Goal: Task Accomplishment & Management: Manage account settings

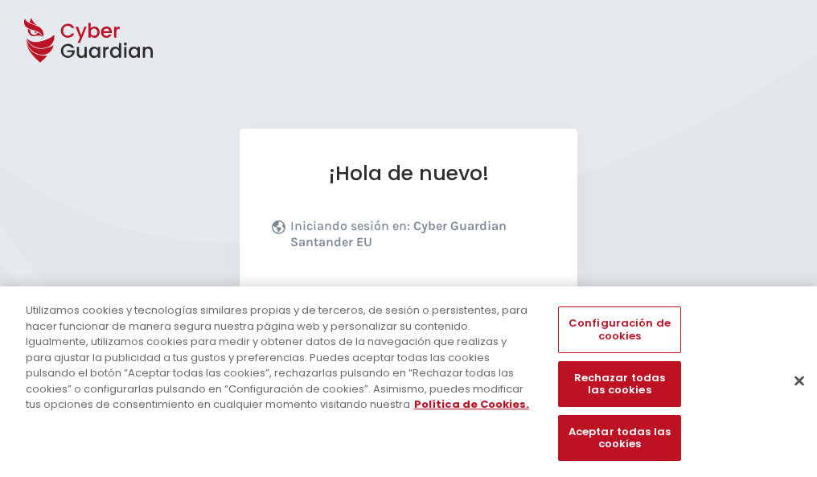
scroll to position [197, 0]
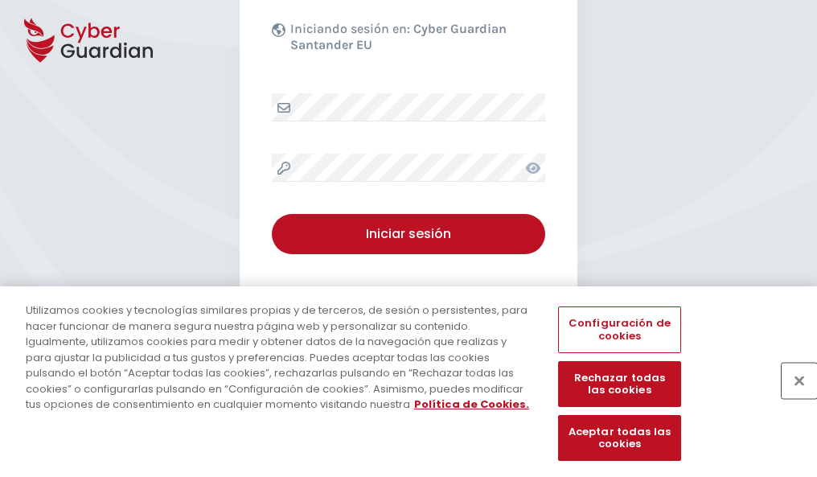
click at [791, 397] on button "Cerrar" at bounding box center [799, 380] width 35 height 35
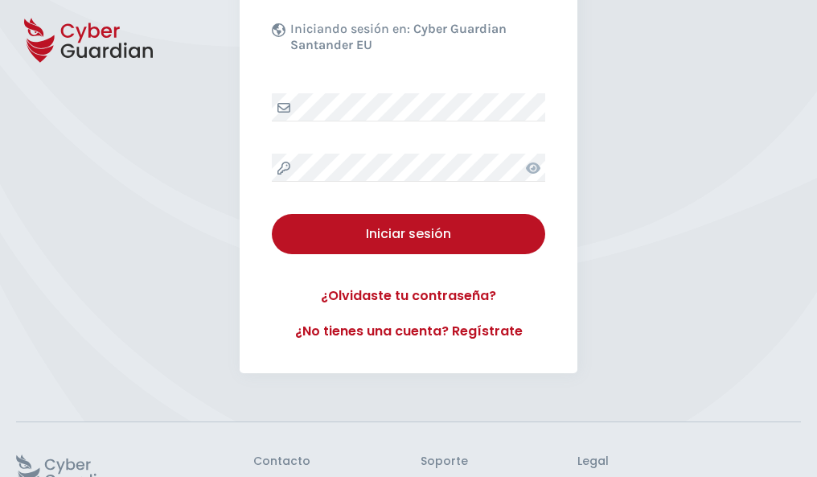
click at [272, 214] on button "Iniciar sesión" at bounding box center [408, 234] width 273 height 40
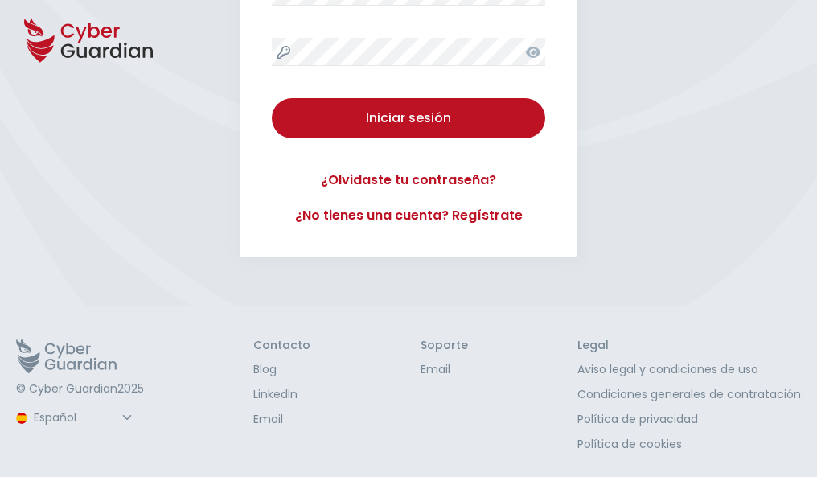
scroll to position [0, 0]
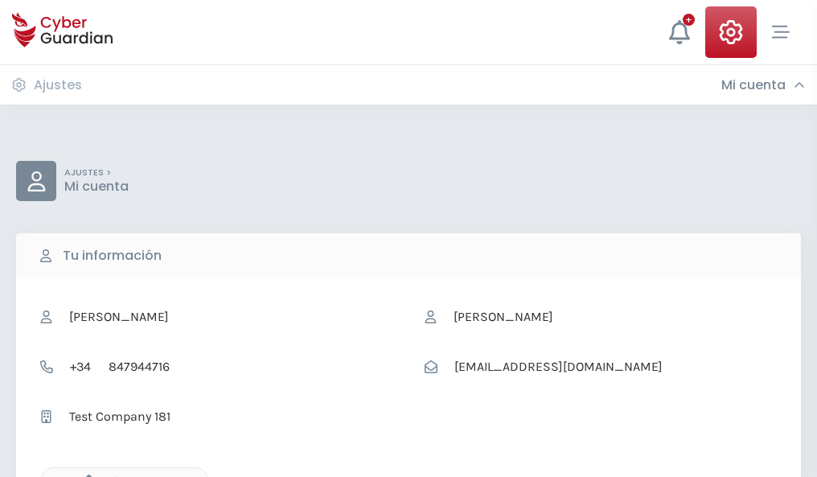
click at [84, 475] on icon "button" at bounding box center [85, 481] width 14 height 14
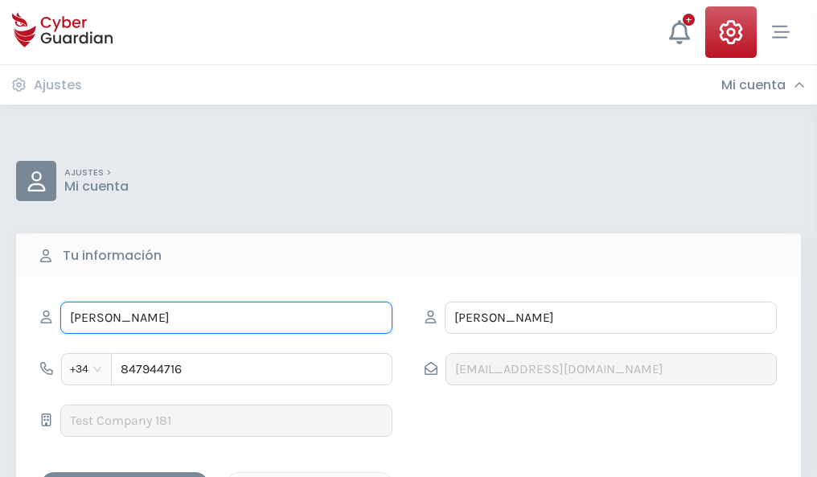
click at [226, 318] on input "PELAYO" at bounding box center [226, 318] width 332 height 32
type input "P"
type input "Felicidad"
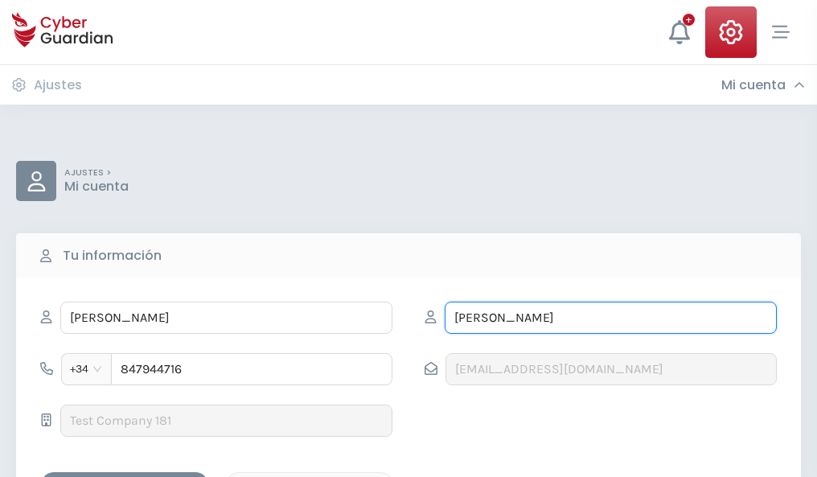
click at [610, 318] on input "GOMEZ" at bounding box center [611, 318] width 332 height 32
type input "G"
type input "Franco"
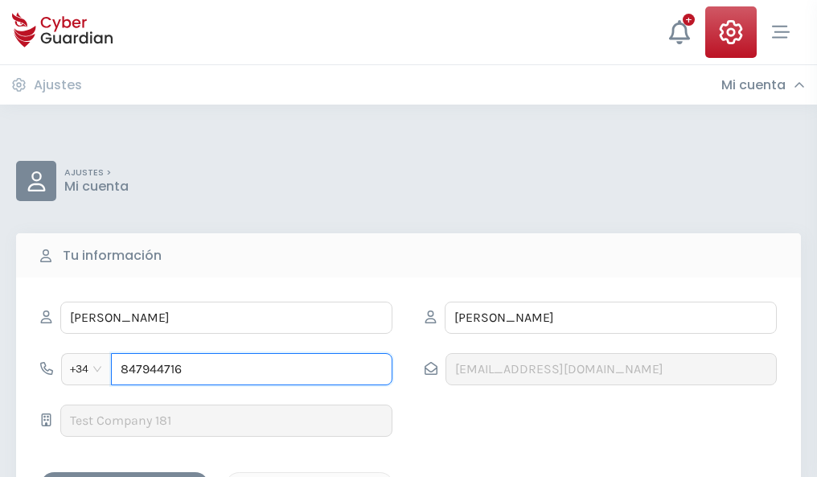
click at [252, 369] on input "847944716" at bounding box center [251, 369] width 281 height 32
type input "8"
type input "943208305"
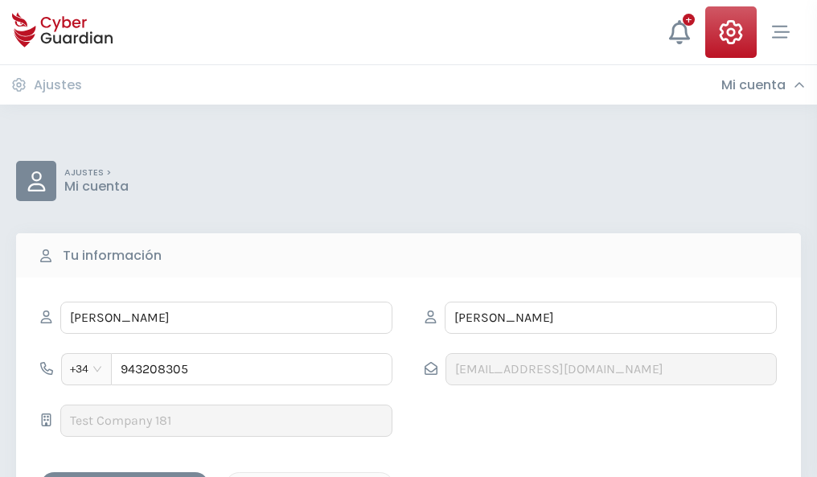
click at [125, 476] on div "Guardar cambios" at bounding box center [124, 486] width 145 height 20
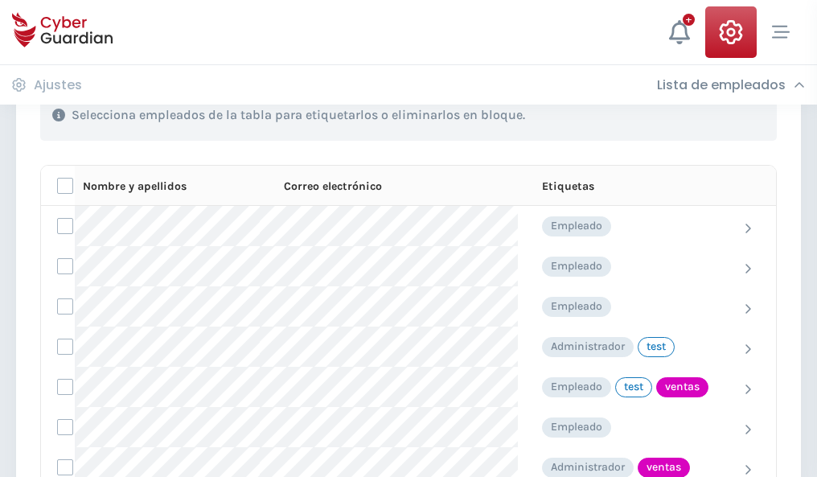
scroll to position [729, 0]
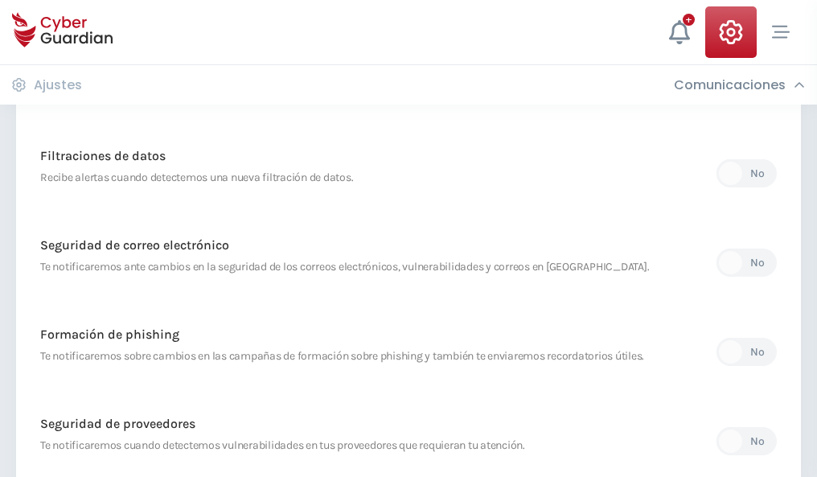
scroll to position [847, 0]
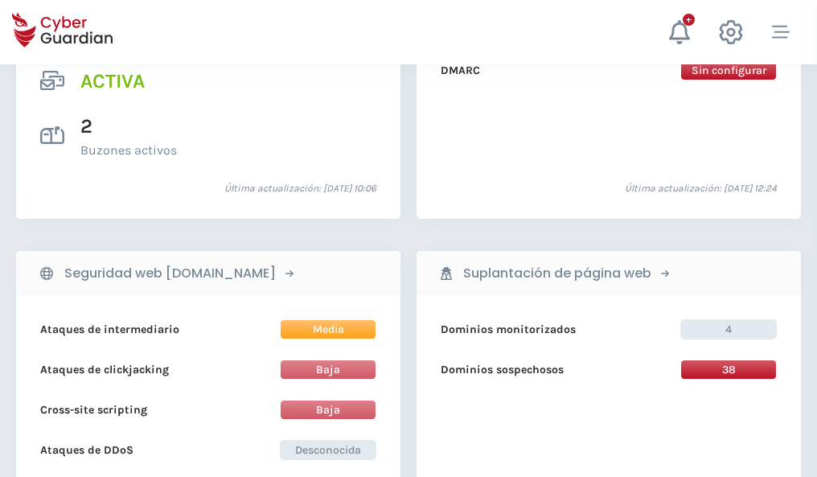
scroll to position [1634, 0]
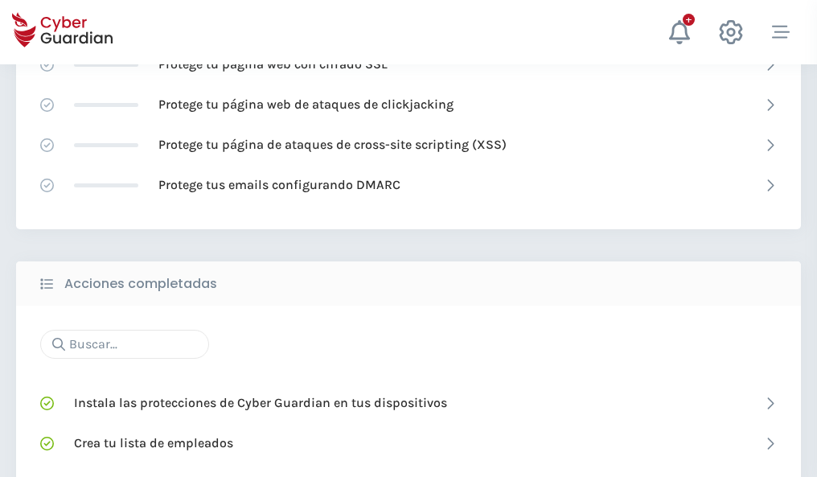
scroll to position [1071, 0]
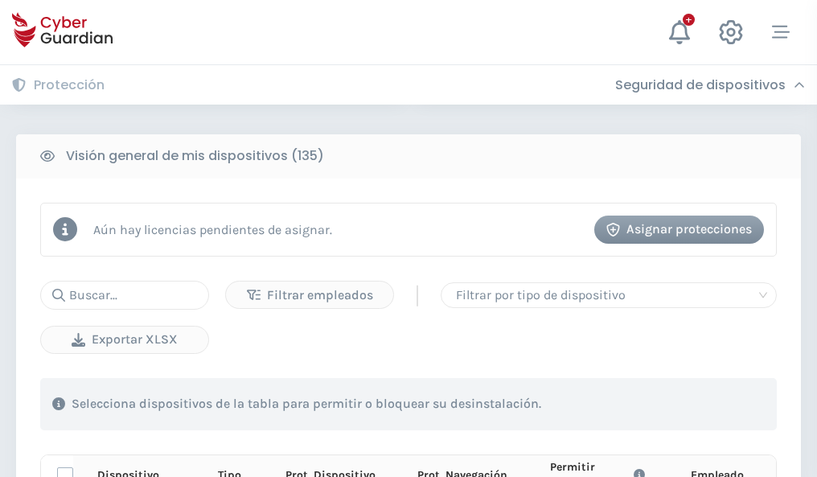
scroll to position [1421, 0]
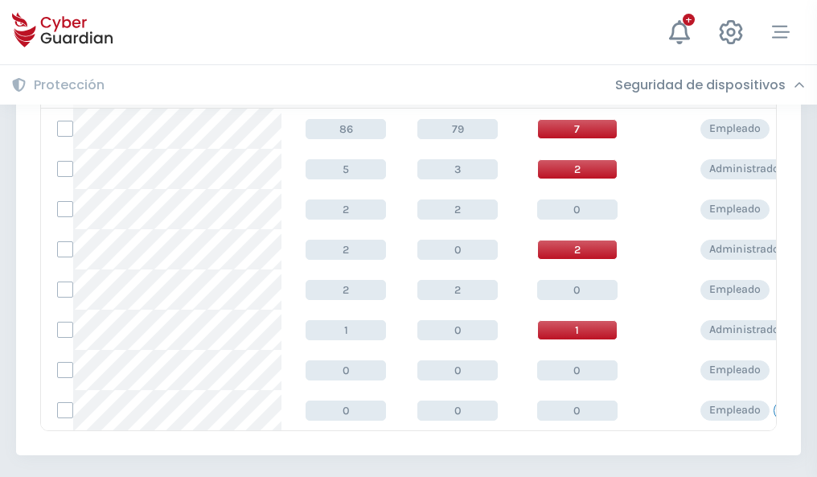
scroll to position [746, 0]
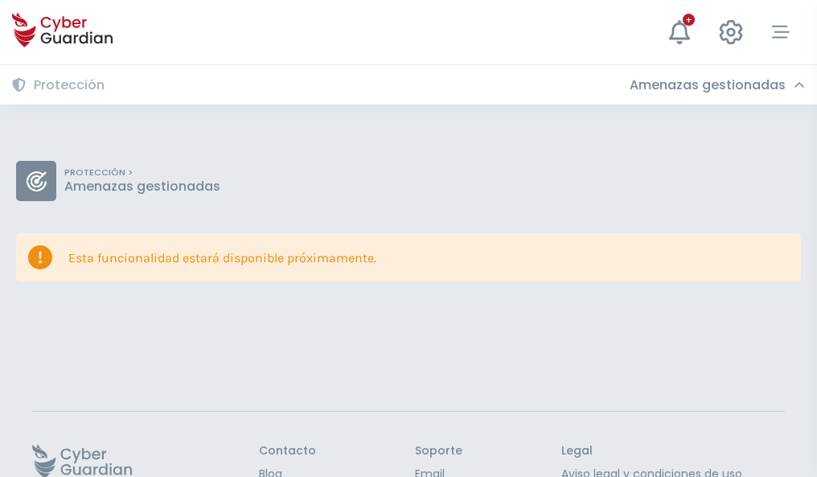
scroll to position [105, 0]
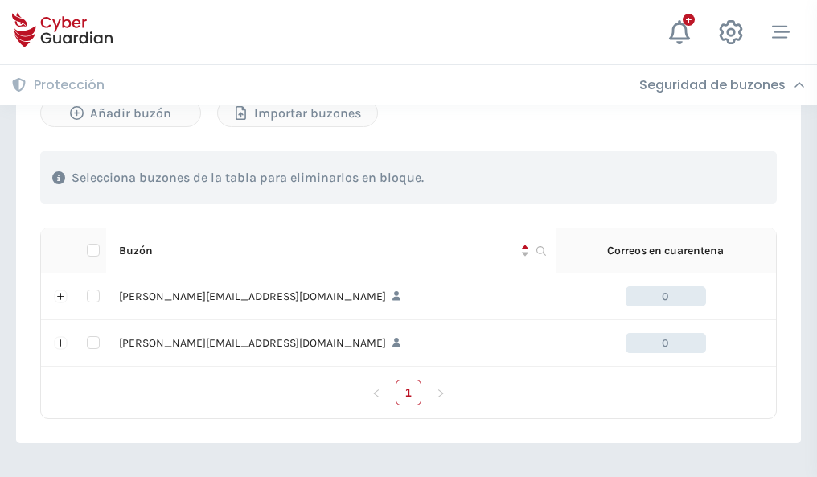
scroll to position [699, 0]
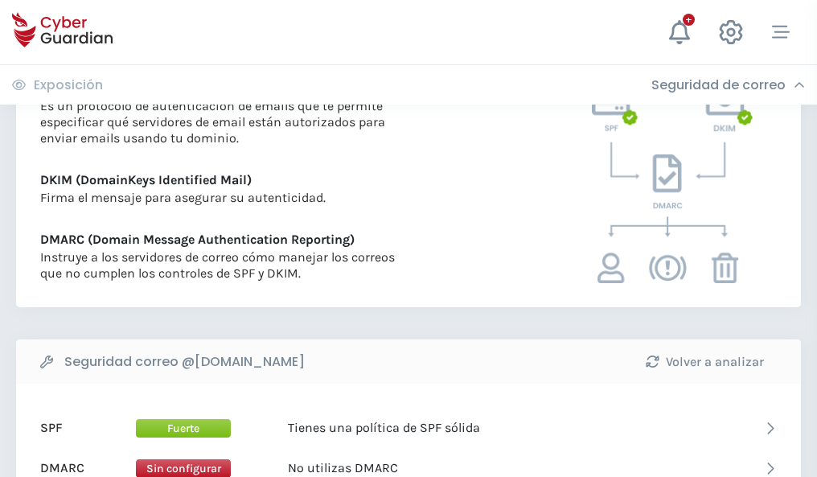
scroll to position [868, 0]
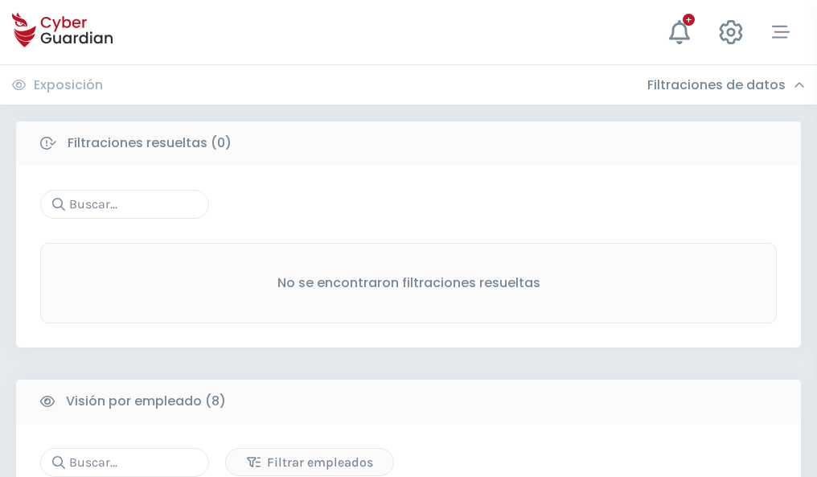
scroll to position [1370, 0]
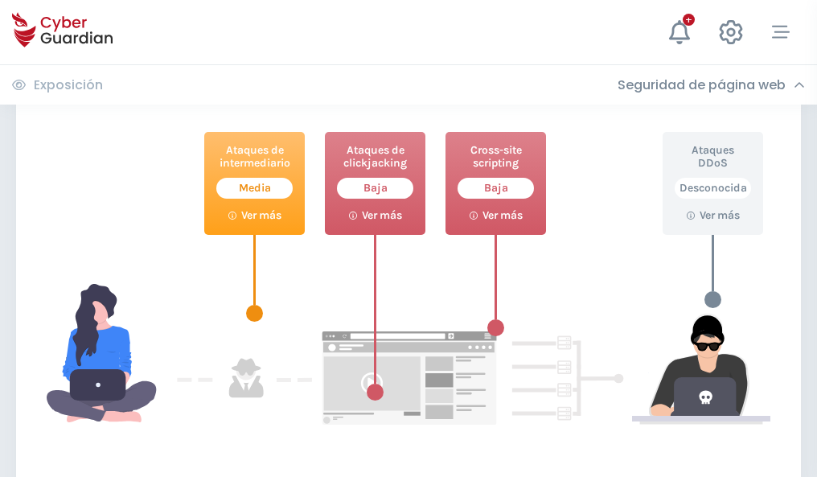
scroll to position [876, 0]
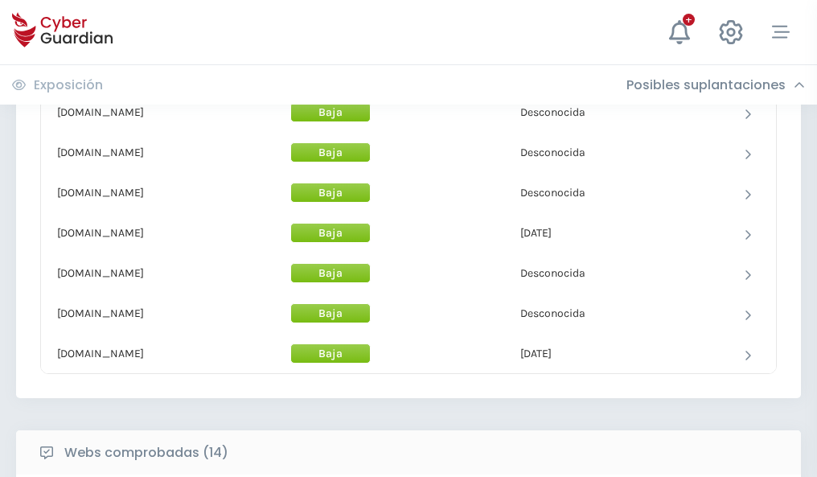
scroll to position [1568, 0]
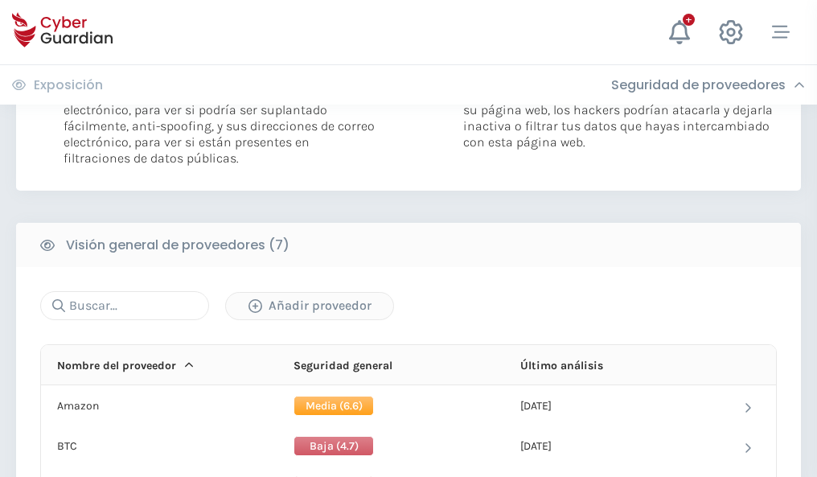
scroll to position [1077, 0]
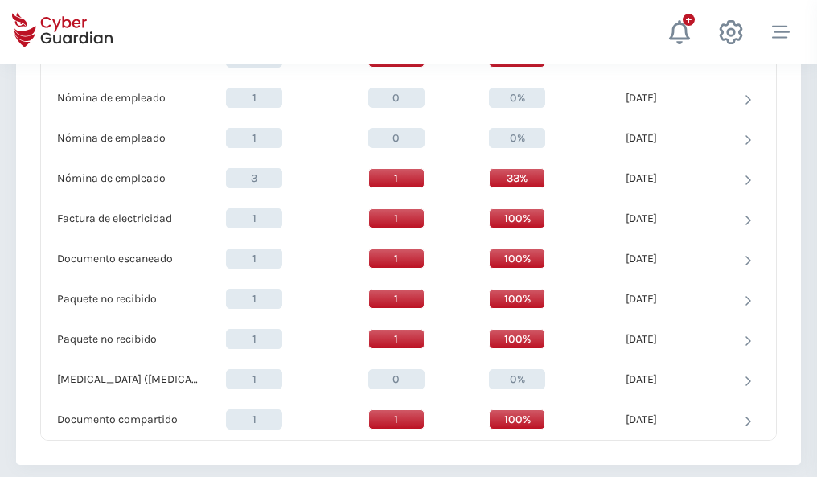
scroll to position [1667, 0]
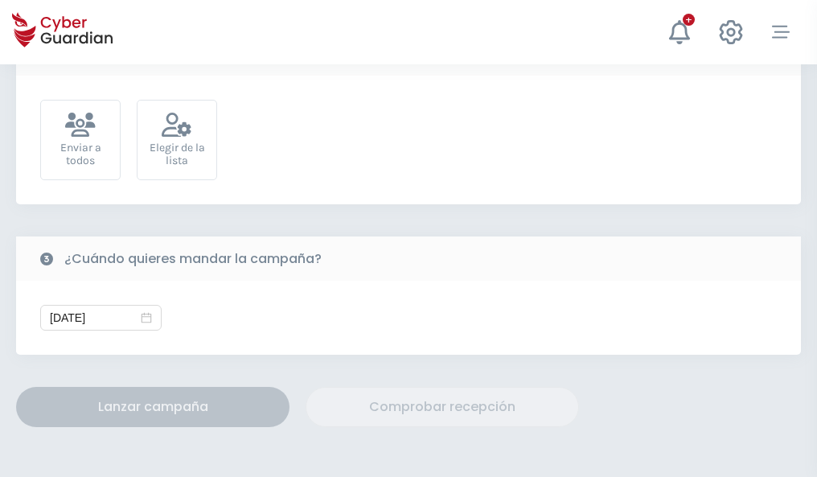
scroll to position [589, 0]
